Goal: Information Seeking & Learning: Learn about a topic

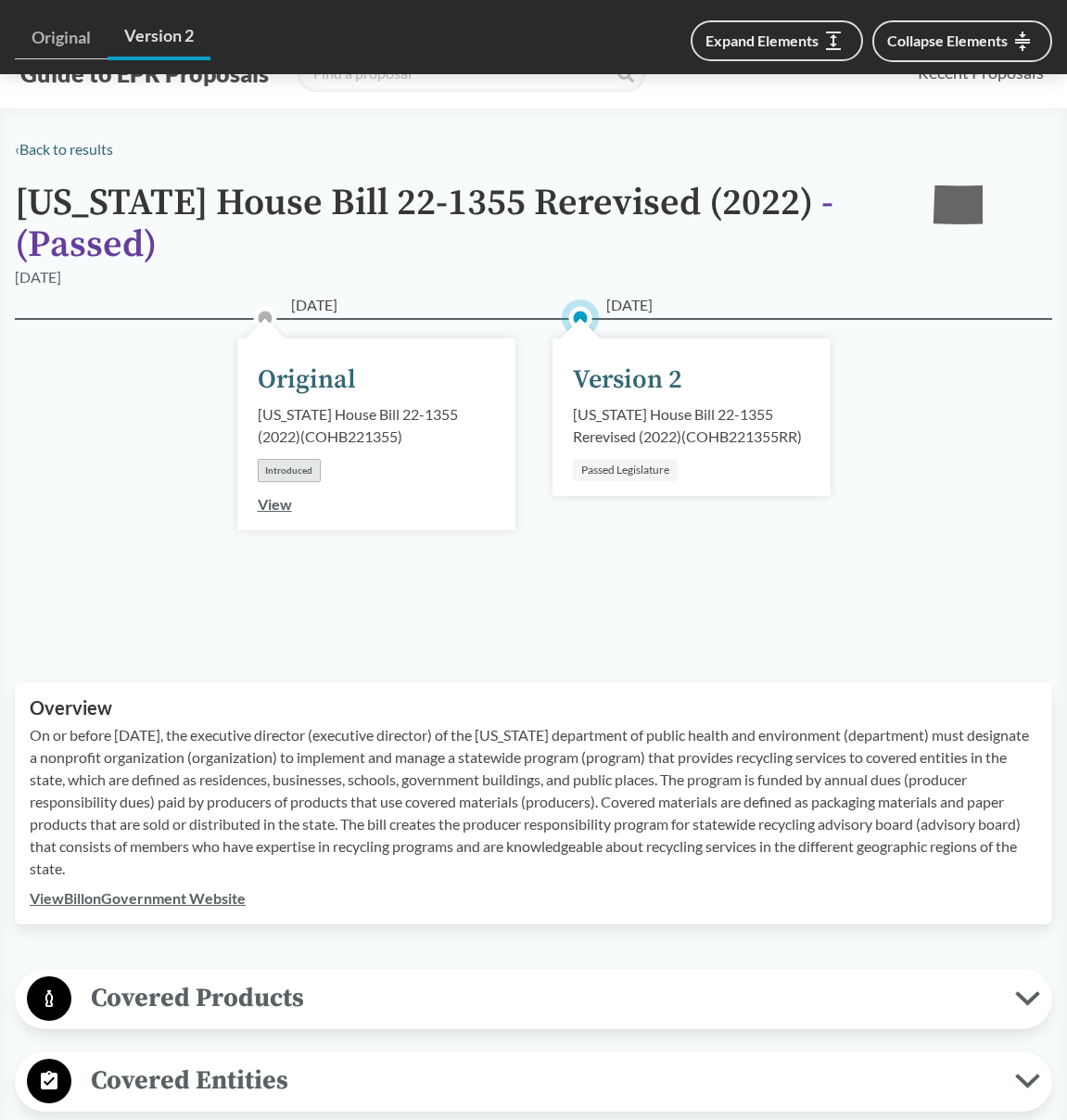
scroll to position [1040, 0]
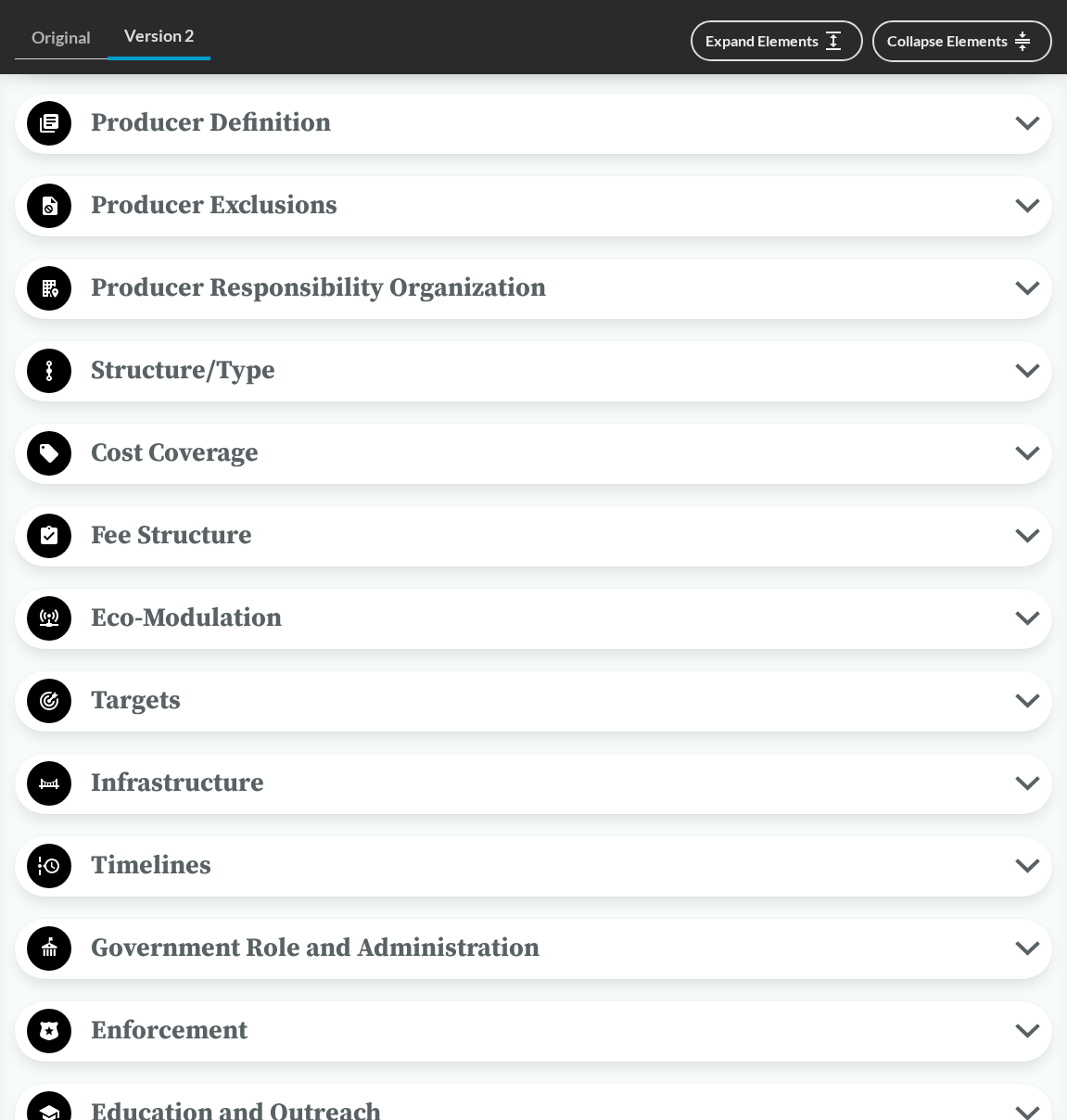
click at [737, 626] on span "Eco-Modulation" at bounding box center [543, 617] width 944 height 42
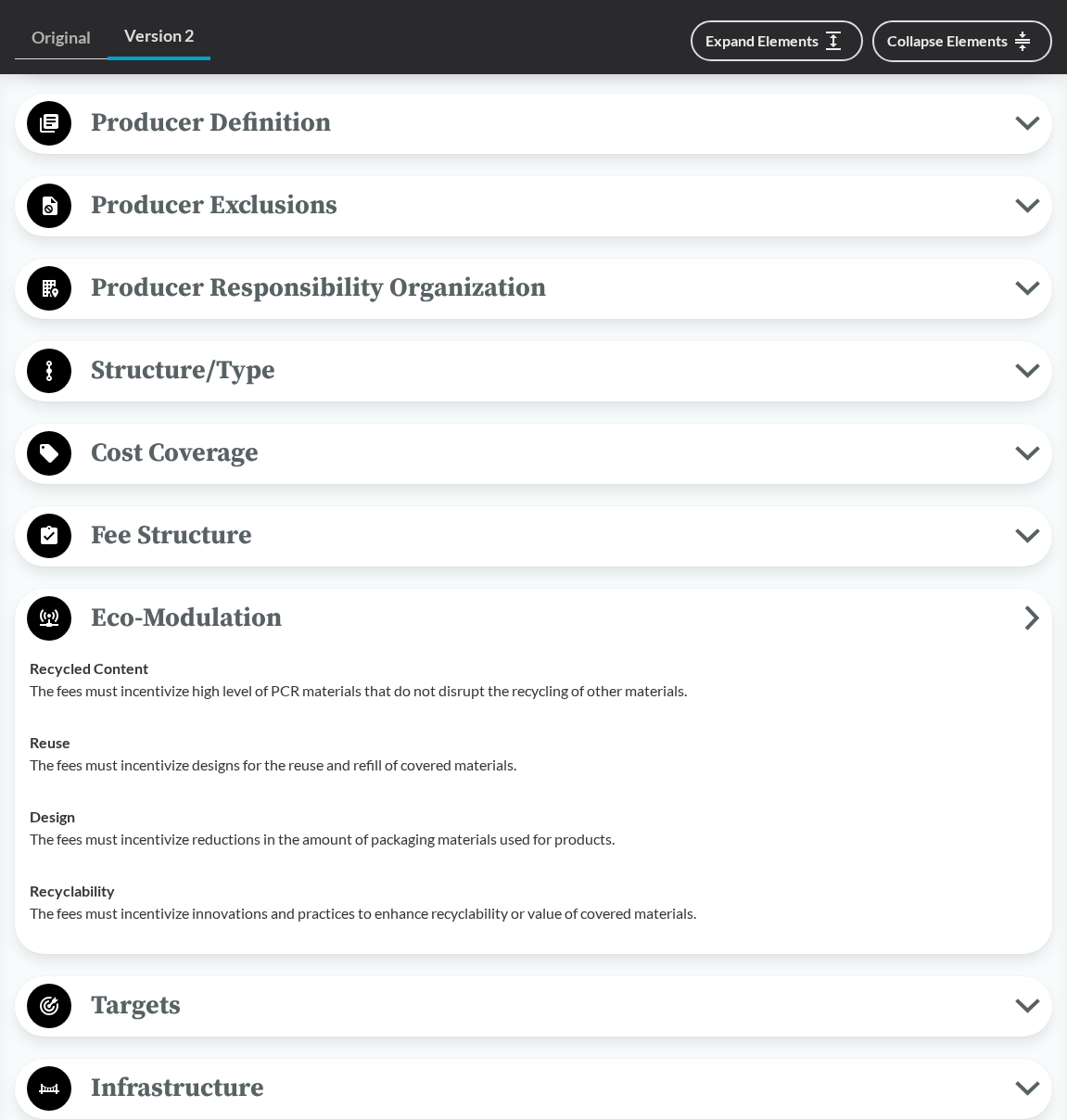
click at [380, 683] on p "The fees must incentivize high level of PCR materials that do not disrupt the r…" at bounding box center [534, 691] width 1008 height 22
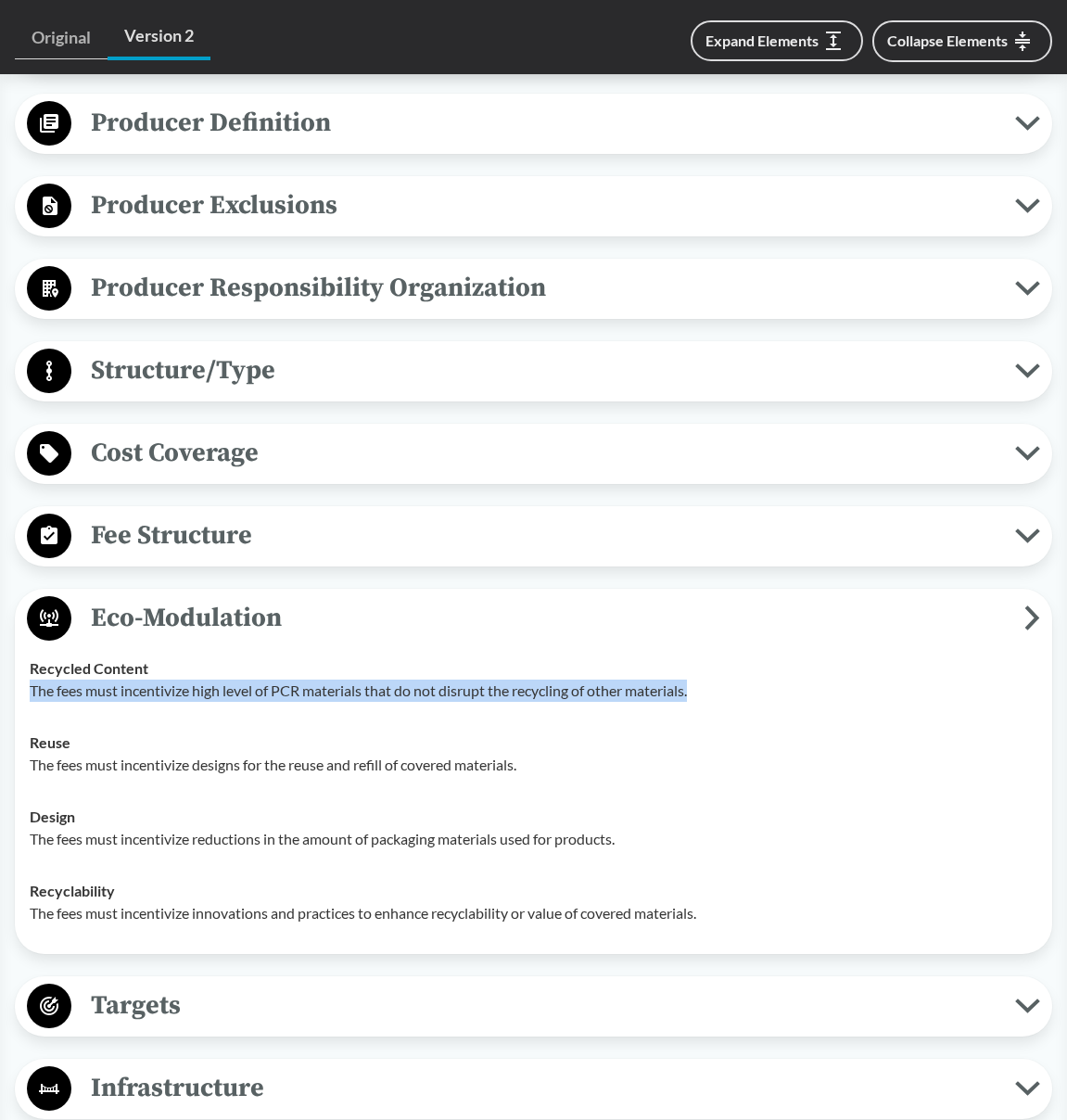
click at [380, 683] on p "The fees must incentivize high level of PCR materials that do not disrupt the r…" at bounding box center [534, 691] width 1008 height 22
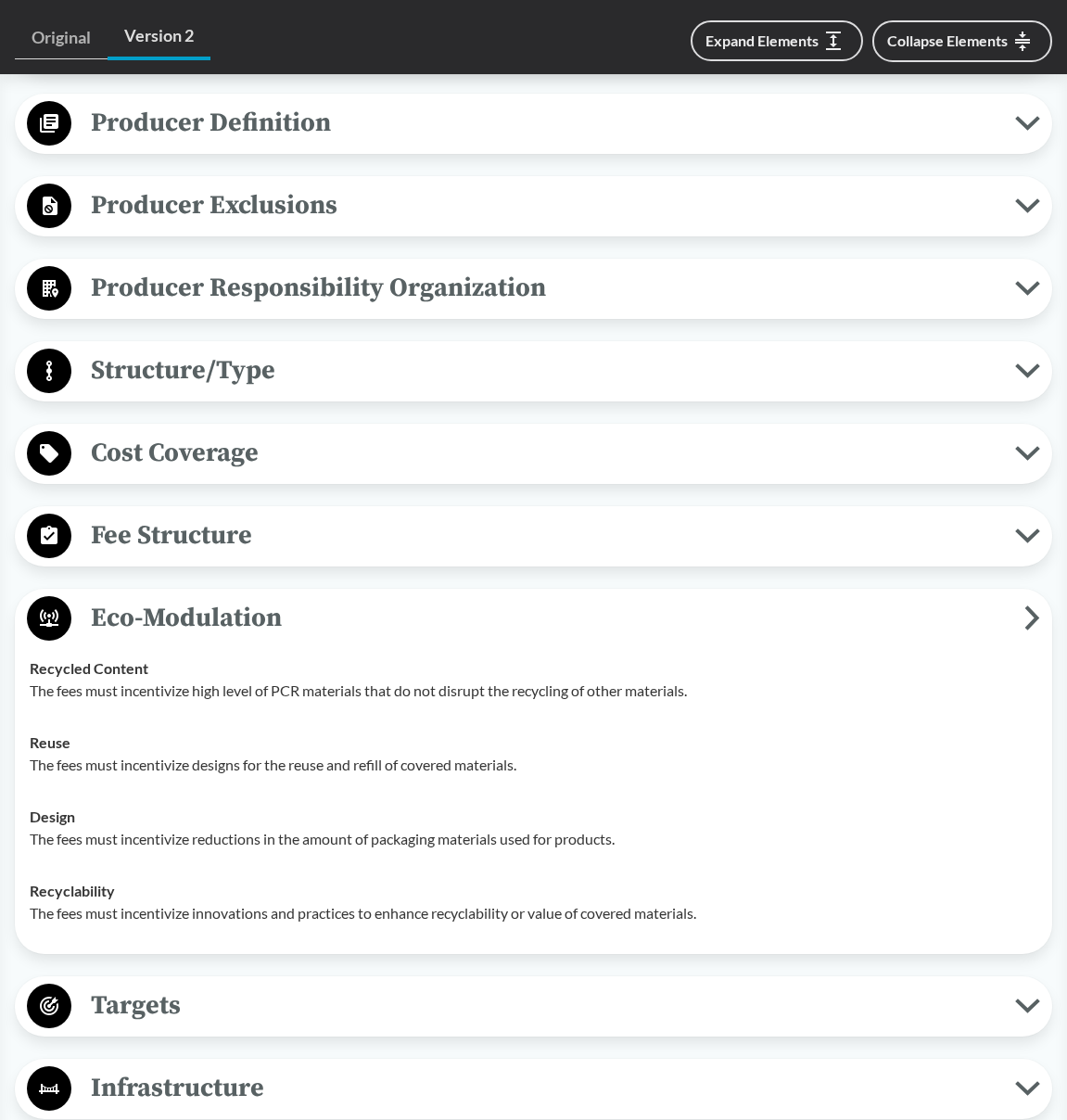
click at [183, 914] on p "The fees must incentivize innovations and practices to enhance recyclability or…" at bounding box center [534, 913] width 1008 height 22
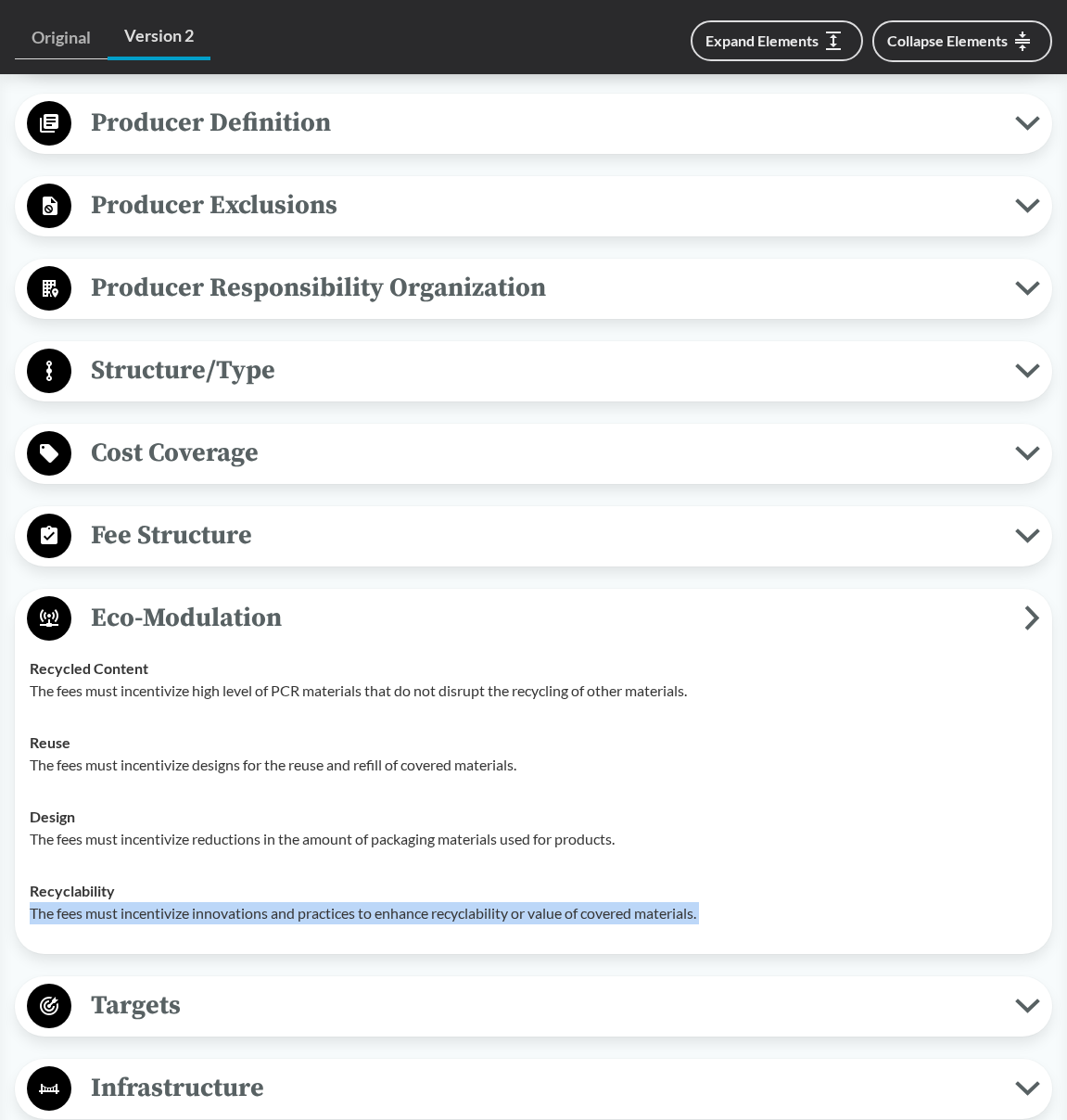
click at [183, 914] on p "The fees must incentivize innovations and practices to enhance recyclability or…" at bounding box center [534, 913] width 1008 height 22
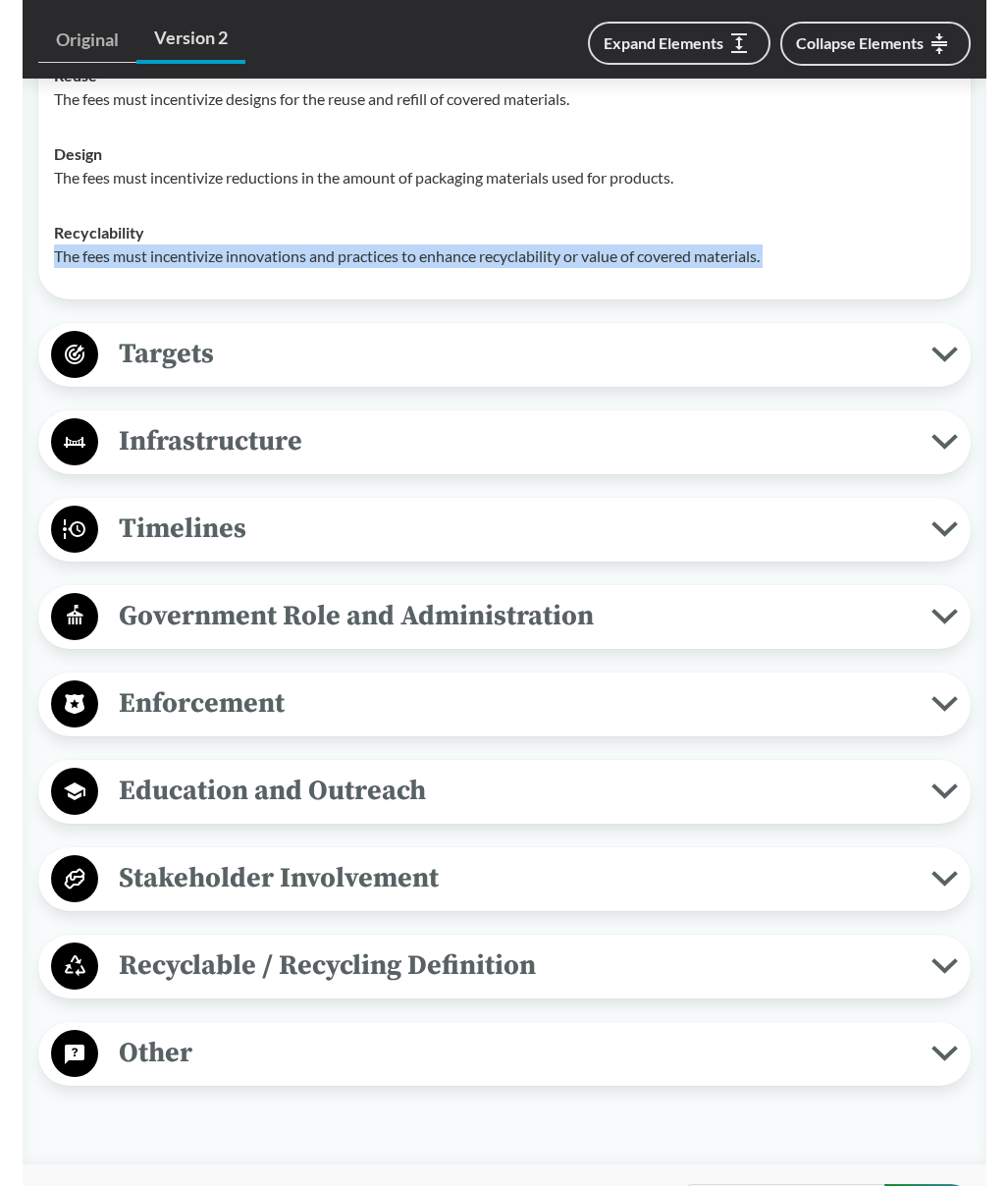
scroll to position [1788, 0]
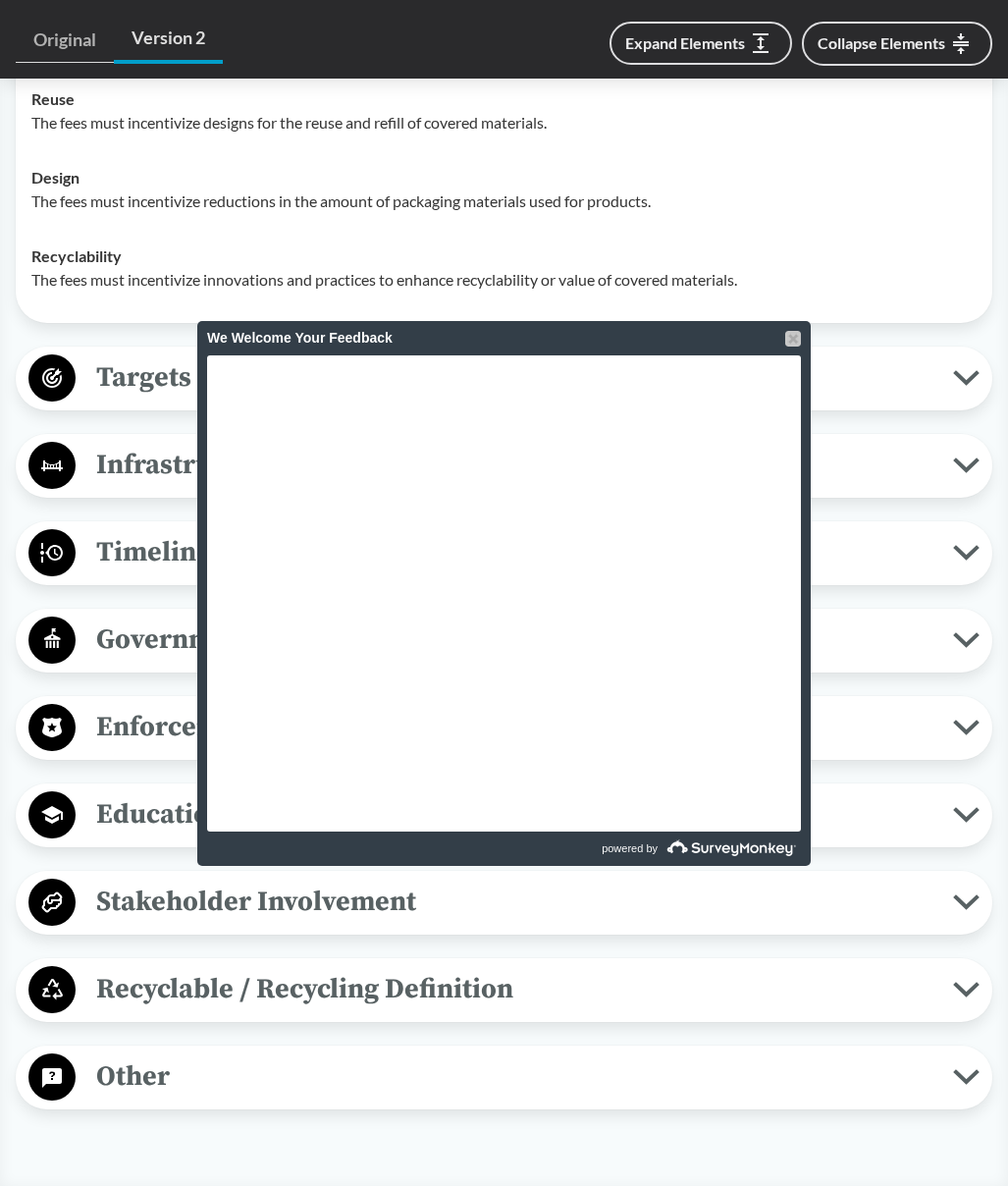
click at [793, 339] on div at bounding box center [793, 339] width 16 height 16
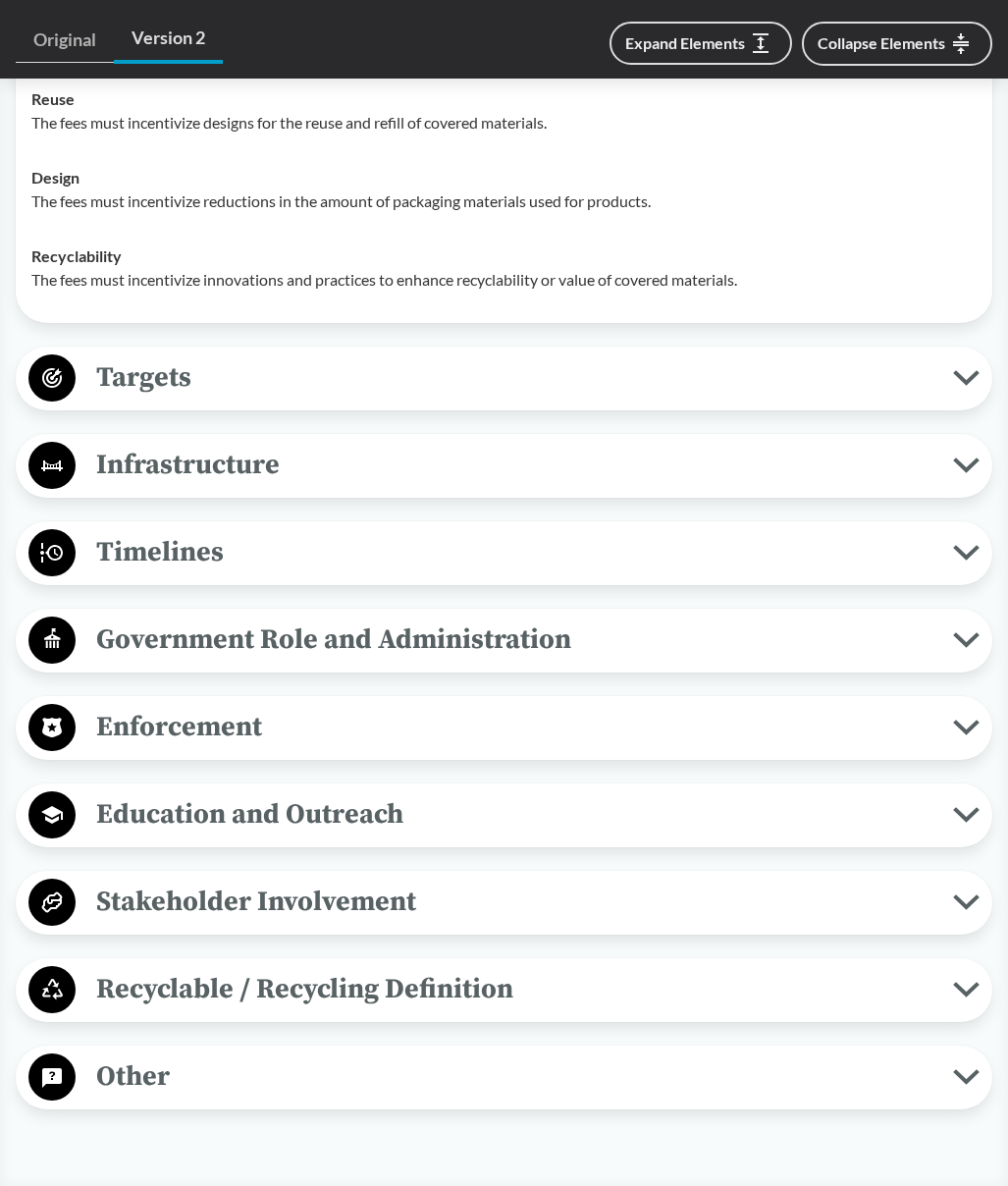
scroll to position [1102, 0]
